Goal: Task Accomplishment & Management: Complete application form

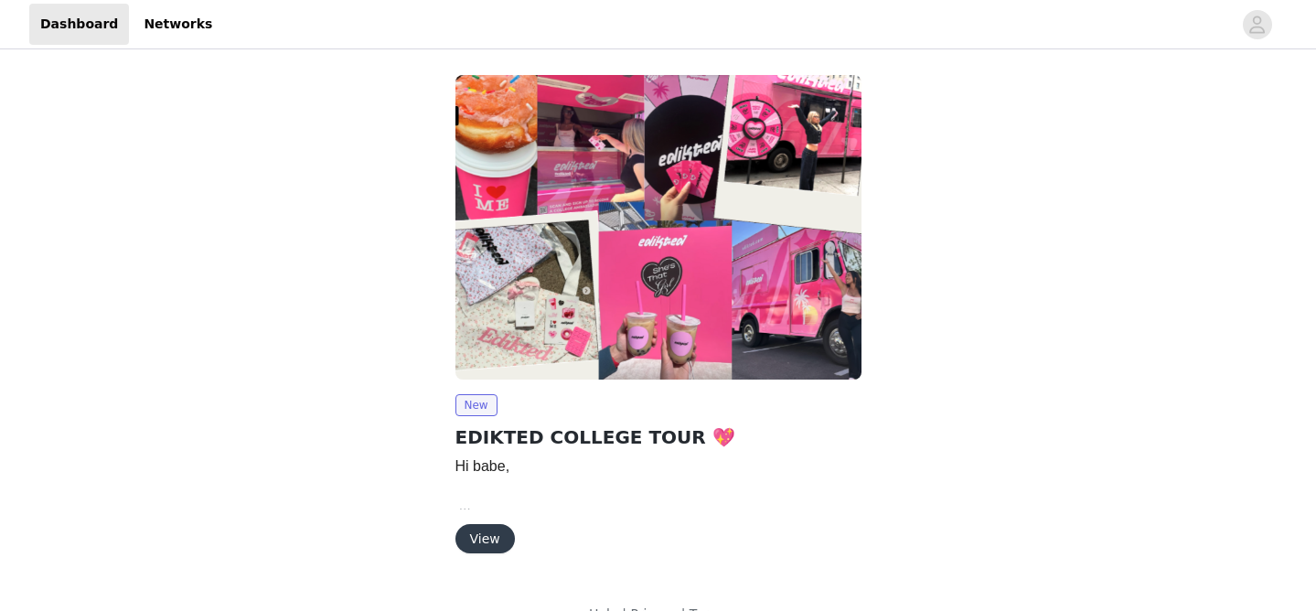
click at [478, 547] on button "View" at bounding box center [485, 538] width 59 height 29
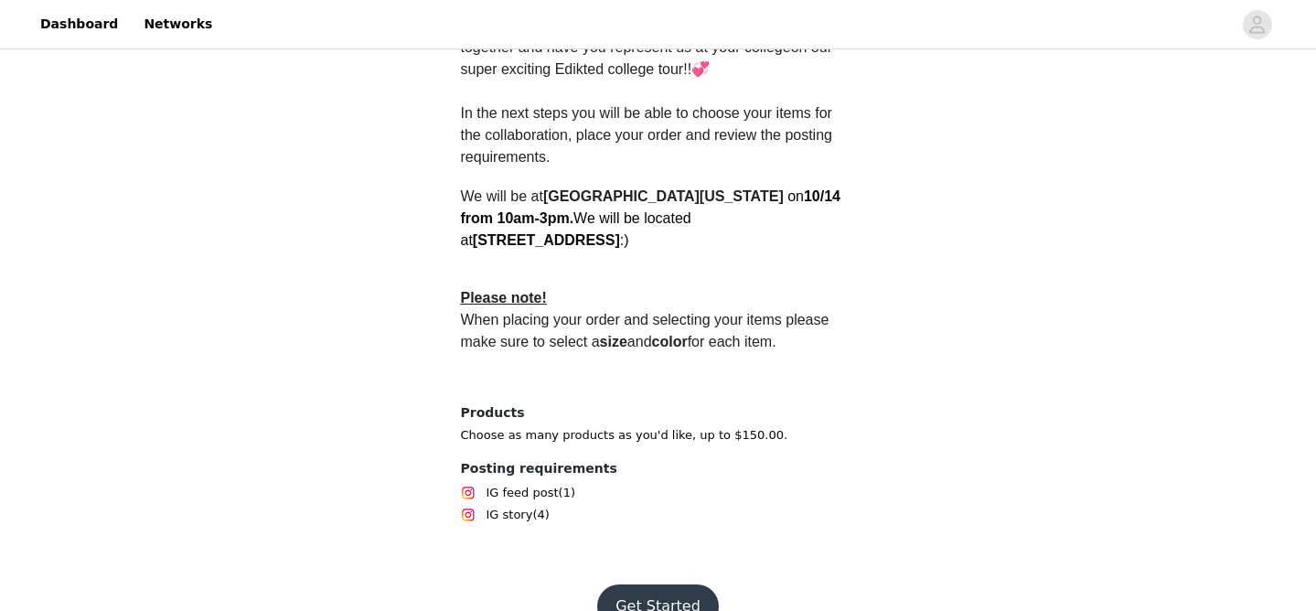
scroll to position [585, 0]
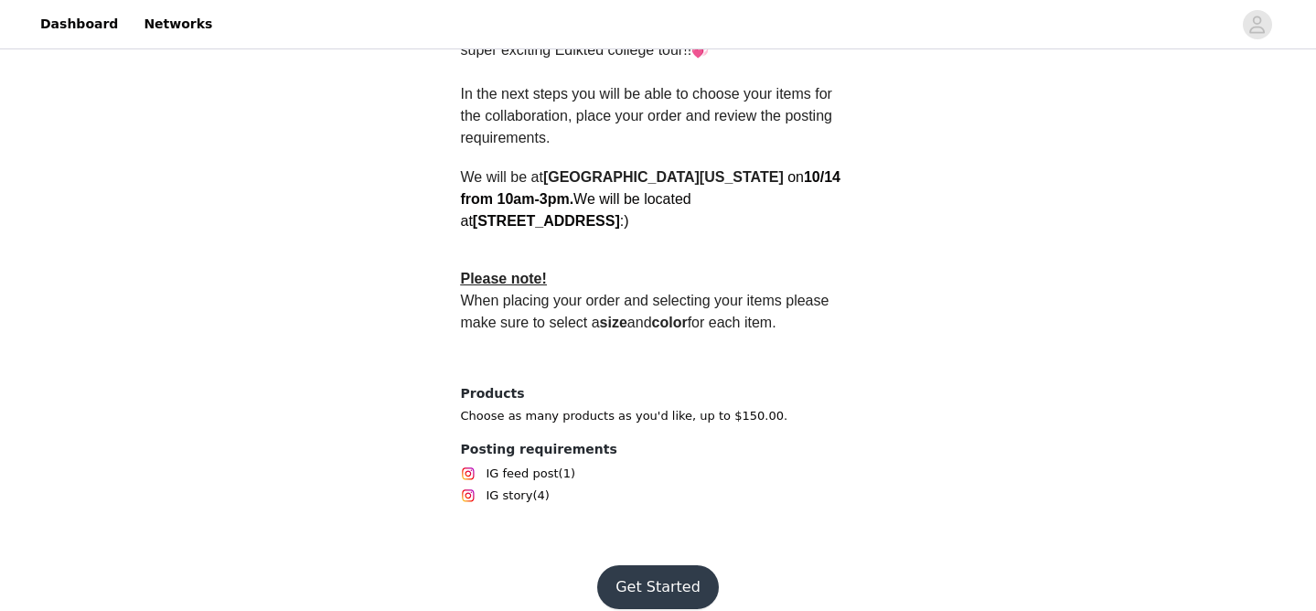
click at [639, 575] on button "Get Started" at bounding box center [658, 587] width 122 height 44
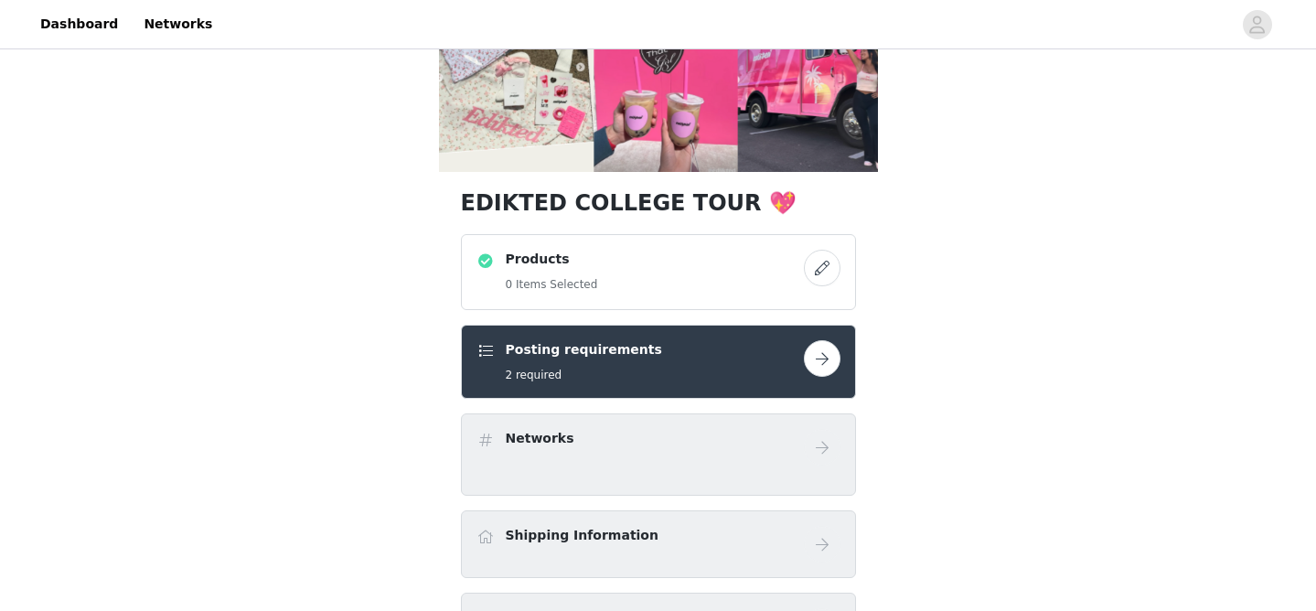
scroll to position [156, 0]
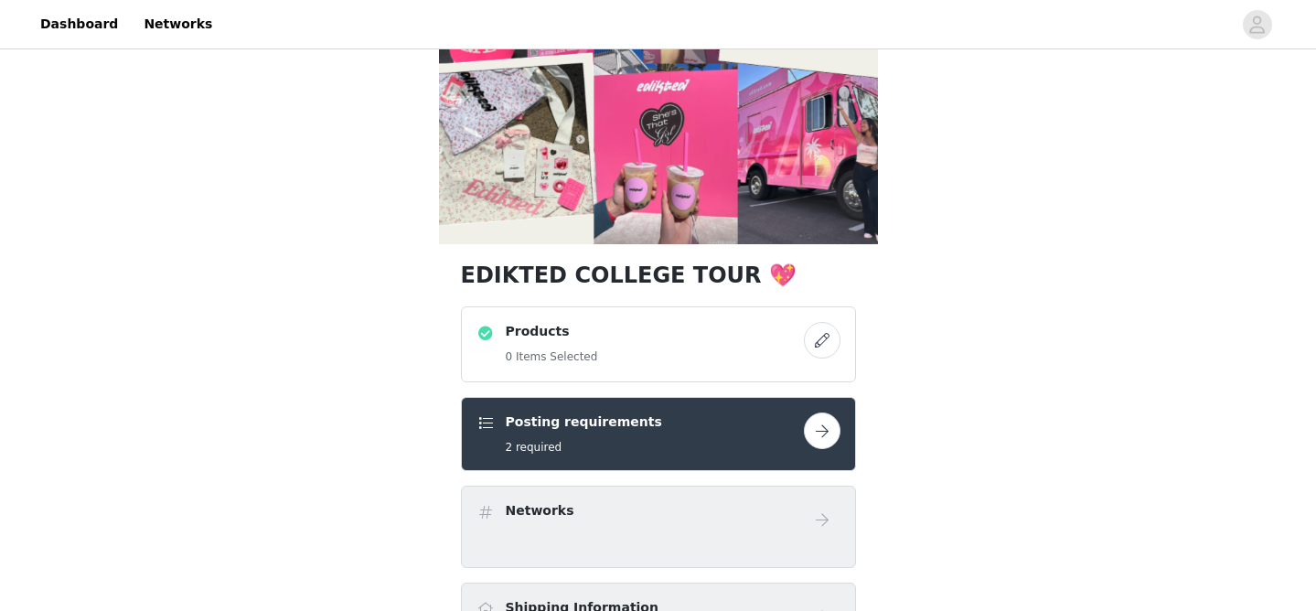
click at [644, 361] on div "Products 0 Items Selected" at bounding box center [640, 344] width 327 height 45
